Goal: Task Accomplishment & Management: Manage account settings

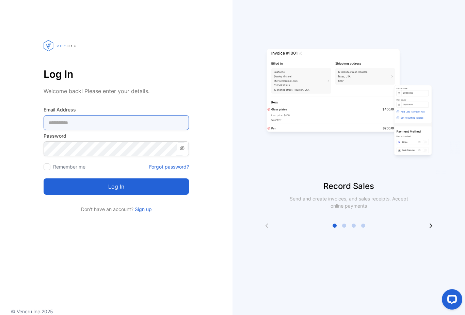
type Address-inputemail "**********"
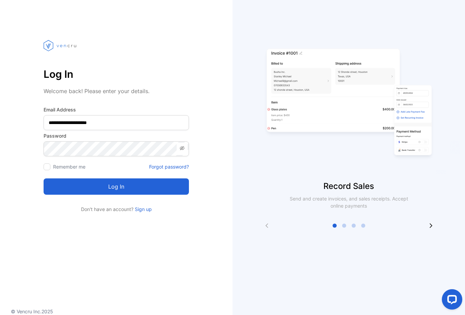
click at [116, 184] on button "Log in" at bounding box center [116, 187] width 145 height 16
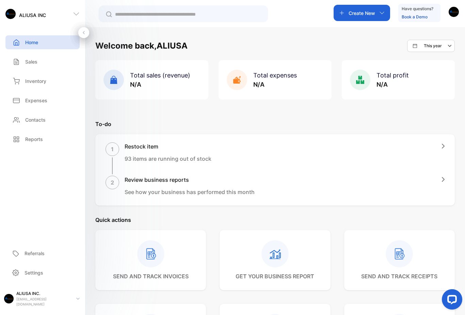
click at [28, 64] on p "Sales" at bounding box center [31, 61] width 12 height 7
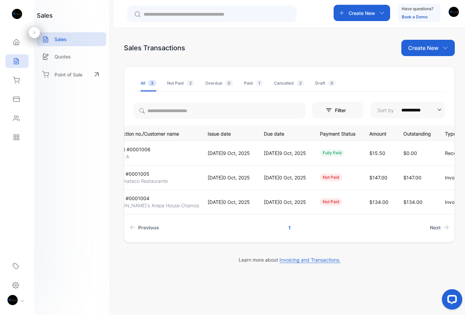
scroll to position [0, 37]
click at [440, 174] on span "View Receipt" at bounding box center [436, 172] width 34 height 8
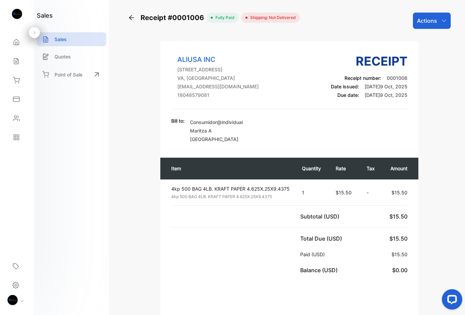
click at [442, 21] on icon "button" at bounding box center [443, 20] width 5 height 5
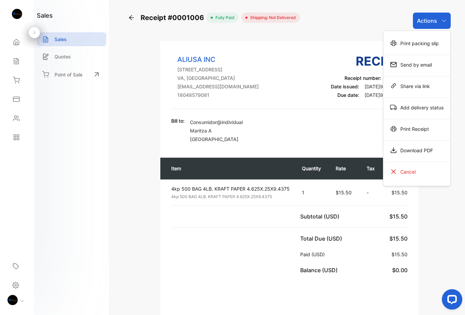
click at [425, 172] on div "Cancel" at bounding box center [416, 172] width 67 height 14
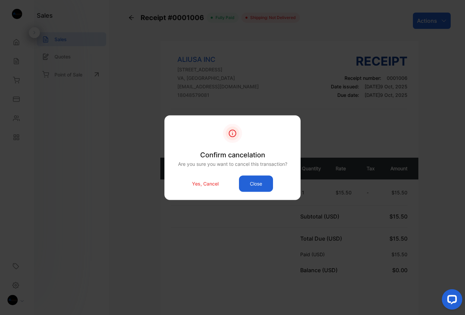
click at [208, 185] on p "Yes, Cancel" at bounding box center [205, 183] width 27 height 7
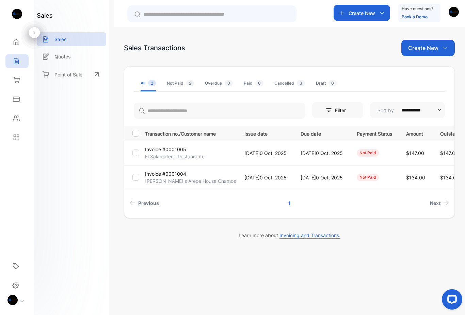
click at [11, 100] on div "Expenses" at bounding box center [15, 99] width 9 height 7
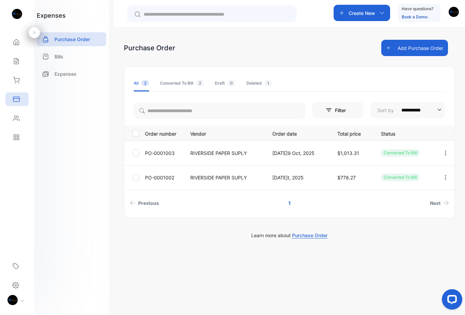
click at [11, 62] on div "Sales" at bounding box center [16, 61] width 23 height 14
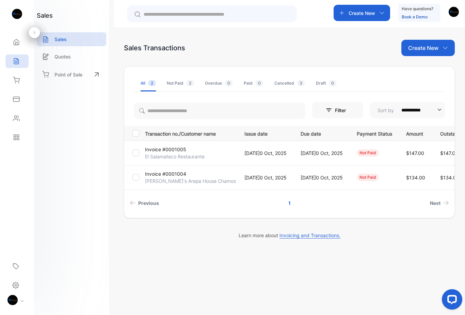
click at [9, 40] on div "Home" at bounding box center [16, 42] width 23 height 14
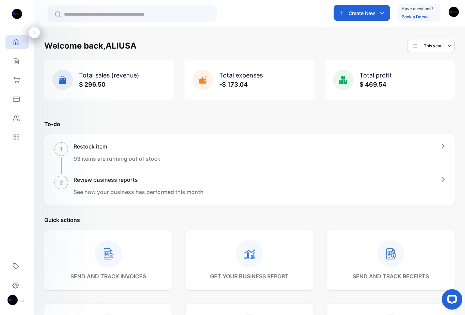
click at [8, 82] on div "Inventory" at bounding box center [16, 80] width 23 height 14
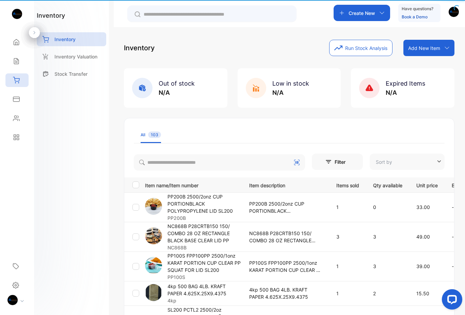
type input "**********"
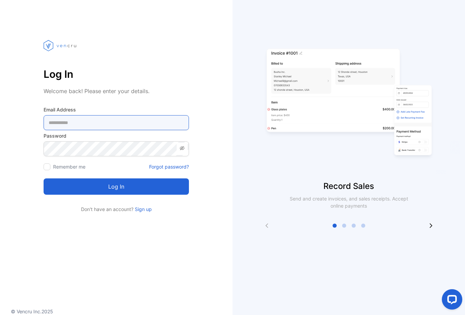
type Address-inputemail "**********"
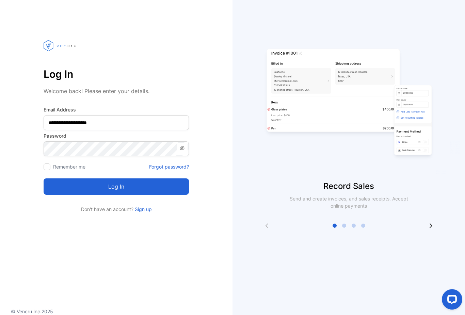
click at [116, 187] on button "Log in" at bounding box center [116, 187] width 145 height 16
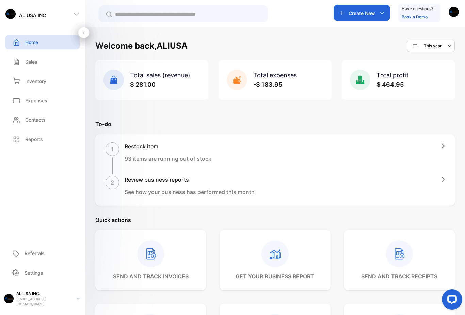
click at [125, 88] on div "Total sales (revenue) $ 281.00" at bounding box center [146, 80] width 87 height 20
click at [29, 63] on p "Sales" at bounding box center [31, 61] width 12 height 7
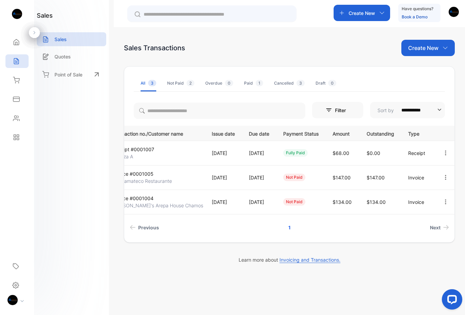
scroll to position [0, 37]
click at [447, 153] on icon "button" at bounding box center [445, 153] width 6 height 6
click at [442, 173] on span "View Receipt" at bounding box center [436, 172] width 34 height 8
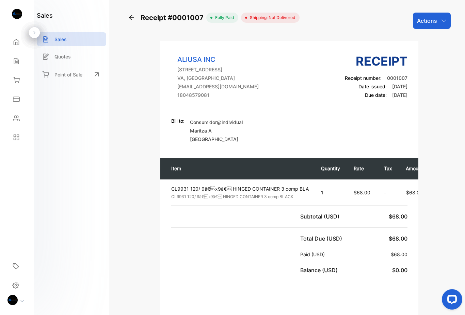
click at [447, 22] on div "Actions" at bounding box center [432, 21] width 38 height 16
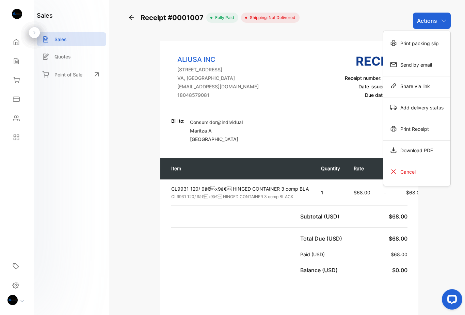
click at [276, 17] on span "Shipping: Not Delivered" at bounding box center [271, 18] width 48 height 6
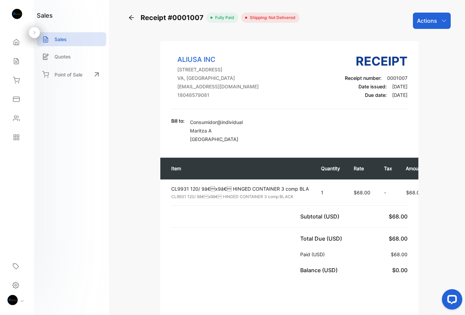
click at [279, 18] on span "Shipping: Not Delivered" at bounding box center [271, 18] width 48 height 6
click at [444, 21] on icon "button" at bounding box center [443, 20] width 5 height 5
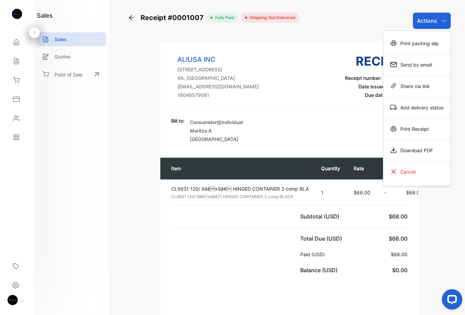
click at [346, 121] on div "Bill to: Consumidor@individual Maritza A United States of America" at bounding box center [289, 130] width 236 height 26
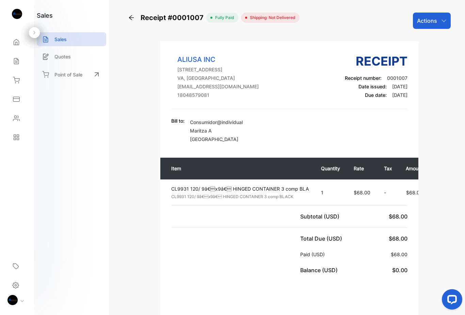
click at [55, 40] on p "Sales" at bounding box center [60, 39] width 12 height 7
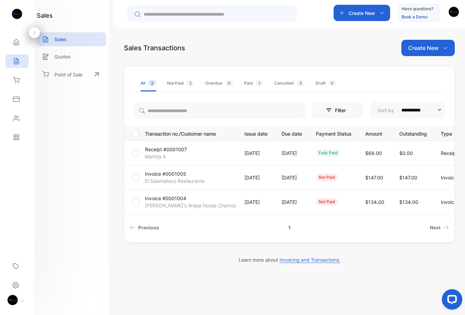
click at [140, 152] on div at bounding box center [137, 153] width 10 height 7
click at [144, 153] on td "Receipt #0001007 Maritza A" at bounding box center [189, 153] width 94 height 24
click at [140, 152] on div at bounding box center [137, 153] width 10 height 7
click at [193, 149] on td "Receipt #0001007 Maritza A" at bounding box center [189, 153] width 94 height 24
click at [338, 151] on div "fully paid" at bounding box center [328, 152] width 24 height 7
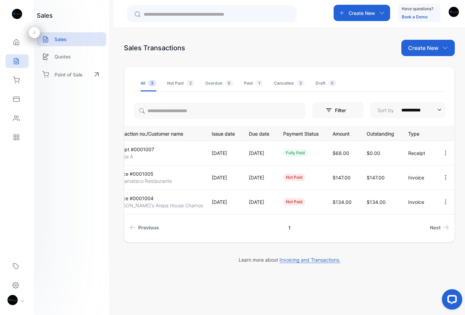
scroll to position [0, 37]
click at [448, 151] on icon "button" at bounding box center [445, 153] width 6 height 6
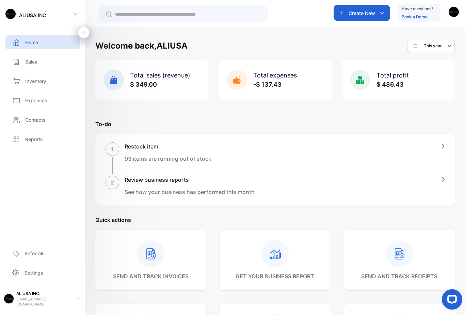
click at [21, 59] on div "Sales" at bounding box center [24, 61] width 27 height 7
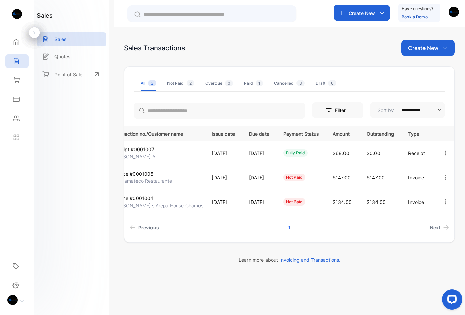
scroll to position [0, 37]
click at [448, 150] on icon "button" at bounding box center [445, 153] width 6 height 6
click at [432, 211] on span "Cancel" at bounding box center [428, 211] width 18 height 8
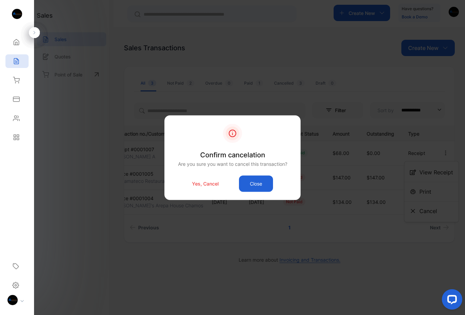
click at [206, 185] on p "Yes, Cancel" at bounding box center [205, 183] width 27 height 7
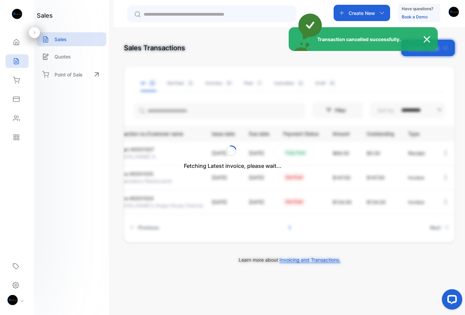
scroll to position [0, 35]
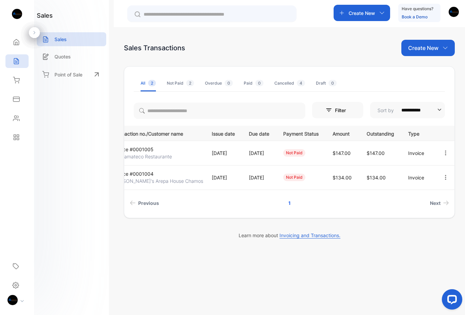
click at [57, 56] on p "Quotes" at bounding box center [62, 56] width 16 height 7
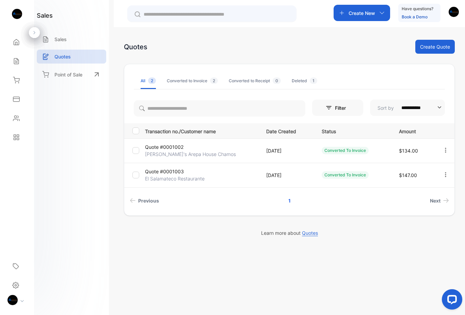
click at [14, 302] on img at bounding box center [12, 300] width 10 height 10
click at [53, 297] on p "Log out" at bounding box center [54, 295] width 14 height 6
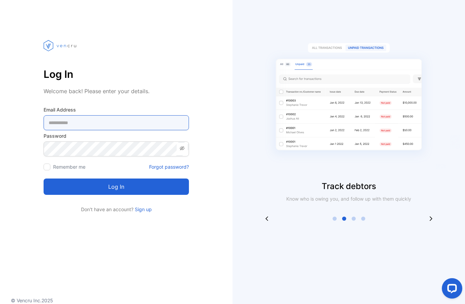
type Address-inputemail "**********"
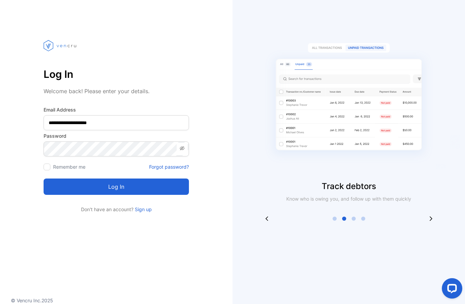
click at [116, 187] on button "Log in" at bounding box center [116, 187] width 145 height 16
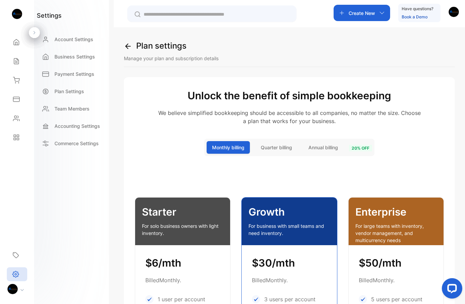
click at [64, 88] on p "Plan Settings" at bounding box center [69, 91] width 30 height 7
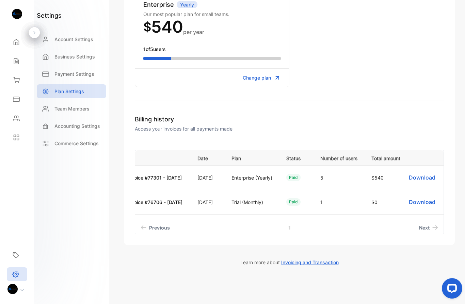
scroll to position [0, 73]
click at [429, 176] on button "Download" at bounding box center [421, 177] width 27 height 8
click at [424, 178] on button "Download" at bounding box center [421, 177] width 27 height 8
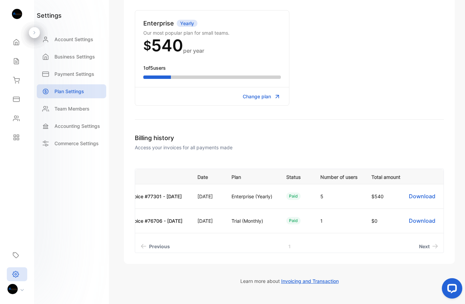
scroll to position [78, 0]
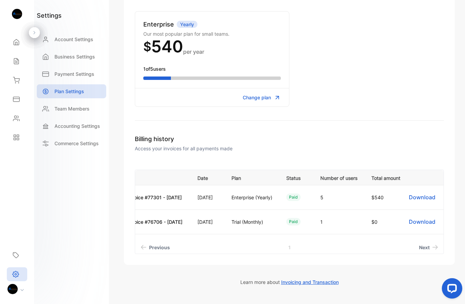
click at [58, 108] on p "Team Members" at bounding box center [71, 108] width 35 height 7
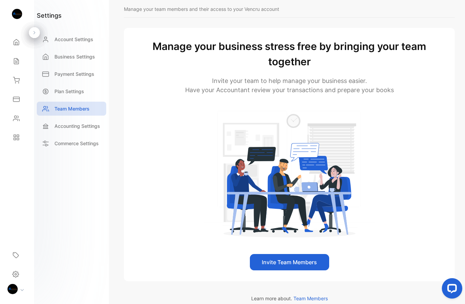
scroll to position [44, 0]
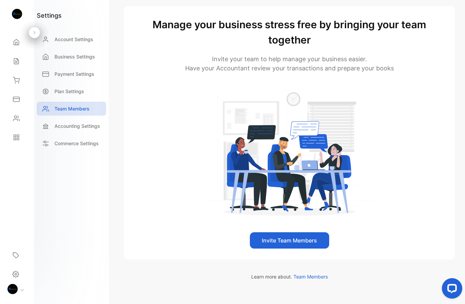
click at [313, 235] on button "Invite Team Members" at bounding box center [289, 240] width 79 height 16
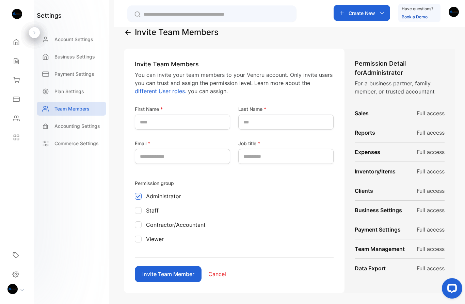
click at [134, 214] on div "Invite Team Members You can invite your team members to your Vencru account. On…" at bounding box center [234, 171] width 220 height 245
click at [139, 210] on div at bounding box center [138, 210] width 7 height 7
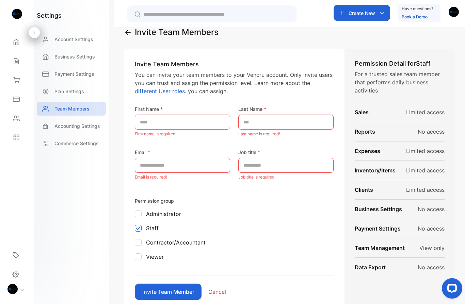
click at [425, 113] on p "Limited access" at bounding box center [425, 112] width 38 height 8
click at [366, 113] on p "Sales" at bounding box center [361, 112] width 14 height 8
click at [171, 242] on p "Contractor/Accountant" at bounding box center [176, 242] width 60 height 8
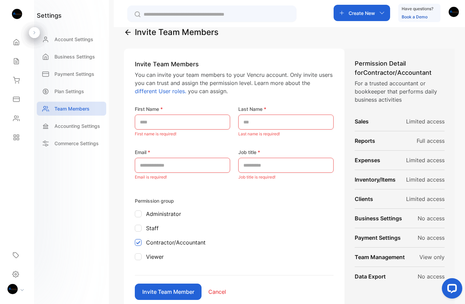
click at [150, 255] on p "Viewer" at bounding box center [155, 257] width 18 height 8
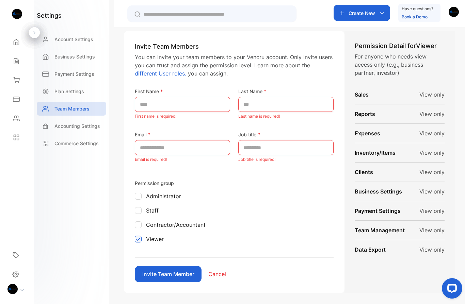
scroll to position [31, 0]
click at [146, 210] on p "Staff" at bounding box center [152, 210] width 13 height 8
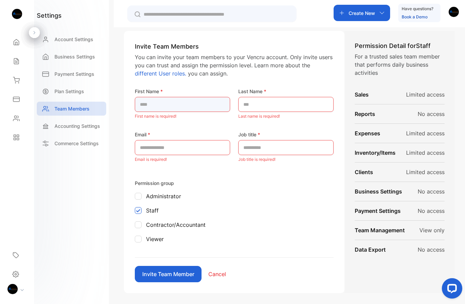
click at [184, 104] on Name-inputfirstname "text" at bounding box center [182, 104] width 95 height 15
type Name-inputfirstname "******"
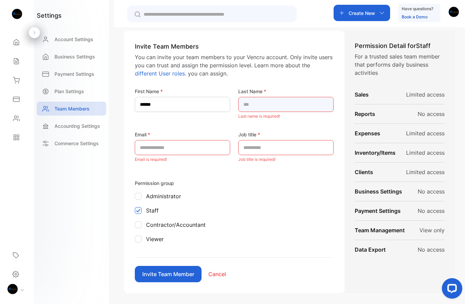
click at [279, 108] on Name-inputlastname "text" at bounding box center [285, 104] width 95 height 15
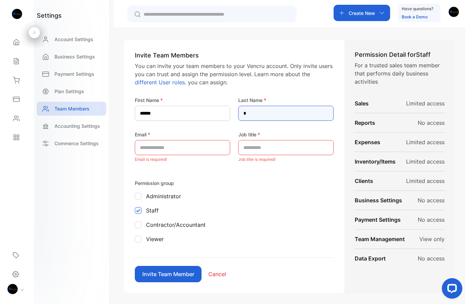
scroll to position [22, 0]
type Name-inputlastname "**********"
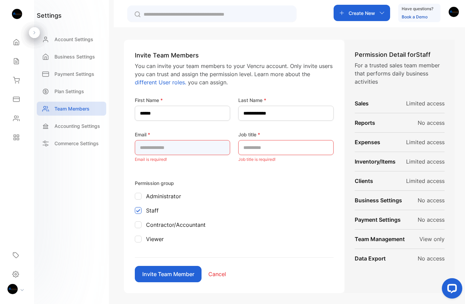
click at [195, 153] on input "text" at bounding box center [182, 147] width 95 height 15
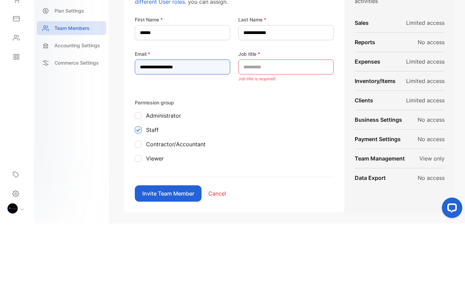
type input "**********"
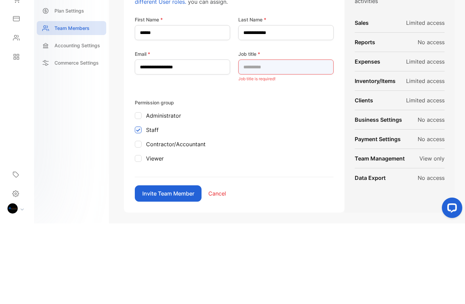
click at [291, 140] on title-inputroles "text" at bounding box center [285, 147] width 95 height 15
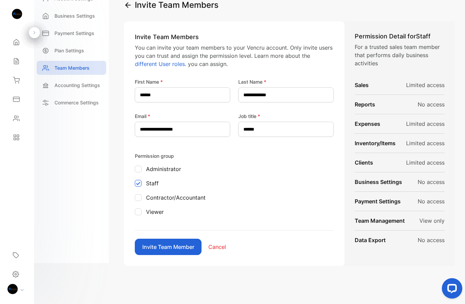
scroll to position [0, 0]
type title-inputroles "******"
click at [177, 247] on button "Invite Team Member" at bounding box center [168, 247] width 67 height 16
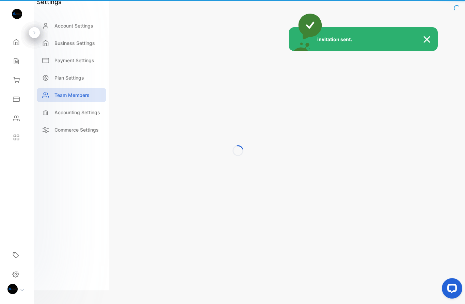
scroll to position [30, 0]
